Goal: Complete application form: Complete application form

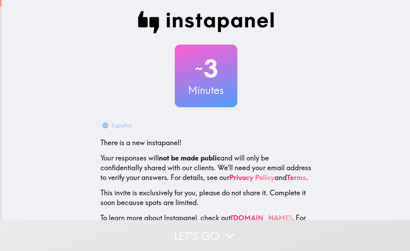
click at [249, 237] on button "Let's go" at bounding box center [205, 235] width 410 height 31
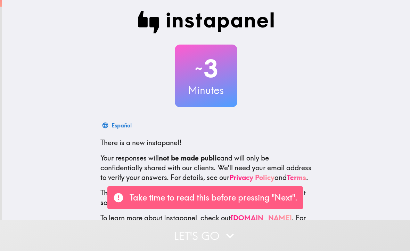
click at [247, 240] on button "Let's go" at bounding box center [205, 235] width 410 height 31
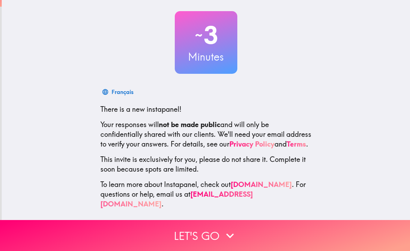
click at [212, 232] on button "Let's go" at bounding box center [205, 235] width 410 height 31
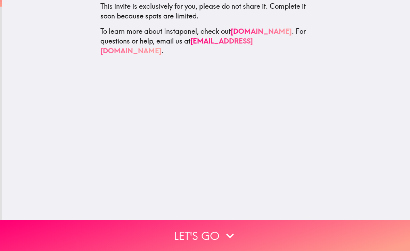
scroll to position [33, 0]
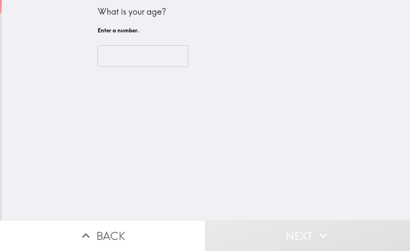
click at [160, 49] on input "number" at bounding box center [143, 56] width 91 height 22
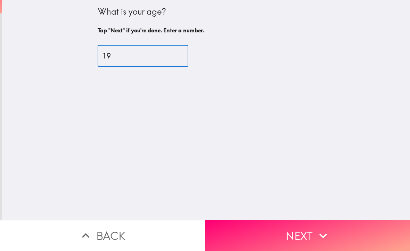
type input "19"
click at [349, 69] on div "What is your age? Tap "Next" if you're done. Enter a number. 19 ​" at bounding box center [206, 110] width 408 height 220
click at [318, 234] on icon "button" at bounding box center [323, 235] width 15 height 15
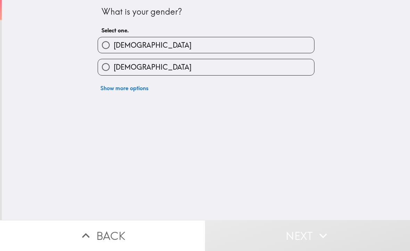
click at [212, 66] on label "[DEMOGRAPHIC_DATA]" at bounding box center [206, 67] width 216 height 16
click at [114, 66] on input "[DEMOGRAPHIC_DATA]" at bounding box center [106, 67] width 16 height 16
radio input "true"
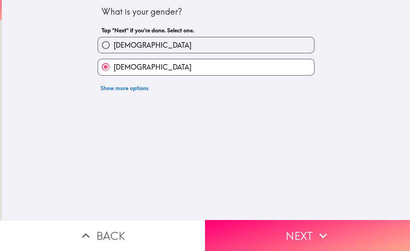
click at [296, 234] on button "Next" at bounding box center [307, 235] width 205 height 31
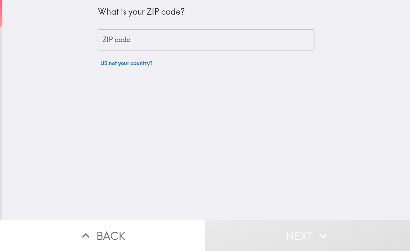
click at [243, 41] on input "ZIP code" at bounding box center [206, 40] width 217 height 22
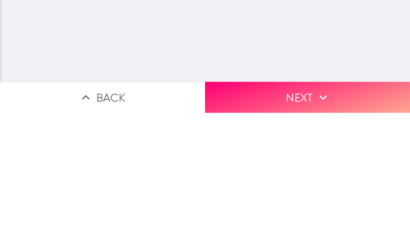
type input "27537"
click at [357, 220] on button "Next" at bounding box center [307, 235] width 205 height 31
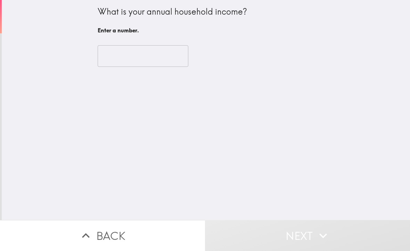
click at [165, 63] on input "number" at bounding box center [143, 56] width 91 height 22
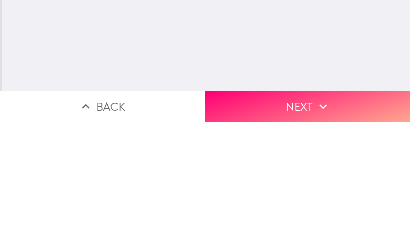
type input "9"
click at [337, 220] on button "Next" at bounding box center [307, 235] width 205 height 31
